Goal: Navigation & Orientation: Find specific page/section

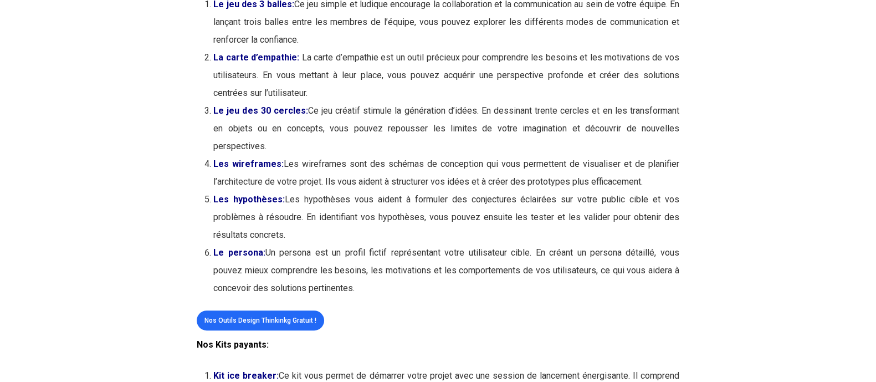
scroll to position [445, 0]
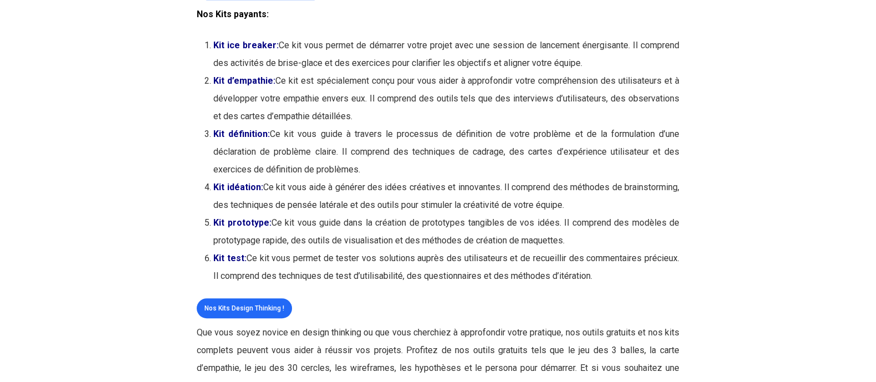
scroll to position [777, 0]
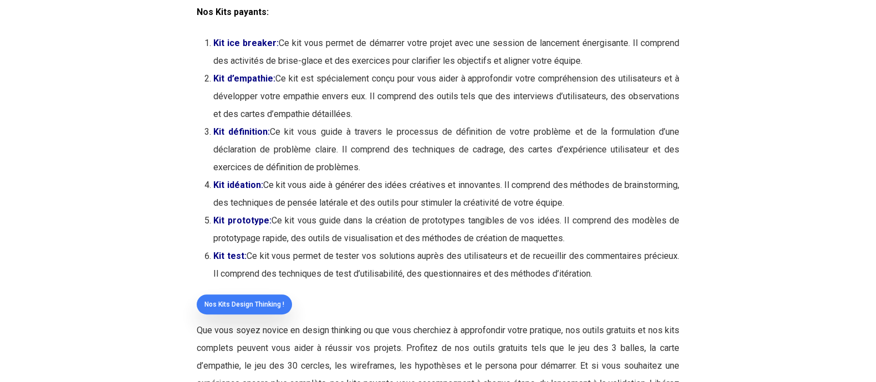
click at [247, 308] on span "Nos Kits Design Thinking !" at bounding box center [244, 303] width 80 height 11
